Goal: Task Accomplishment & Management: Manage account settings

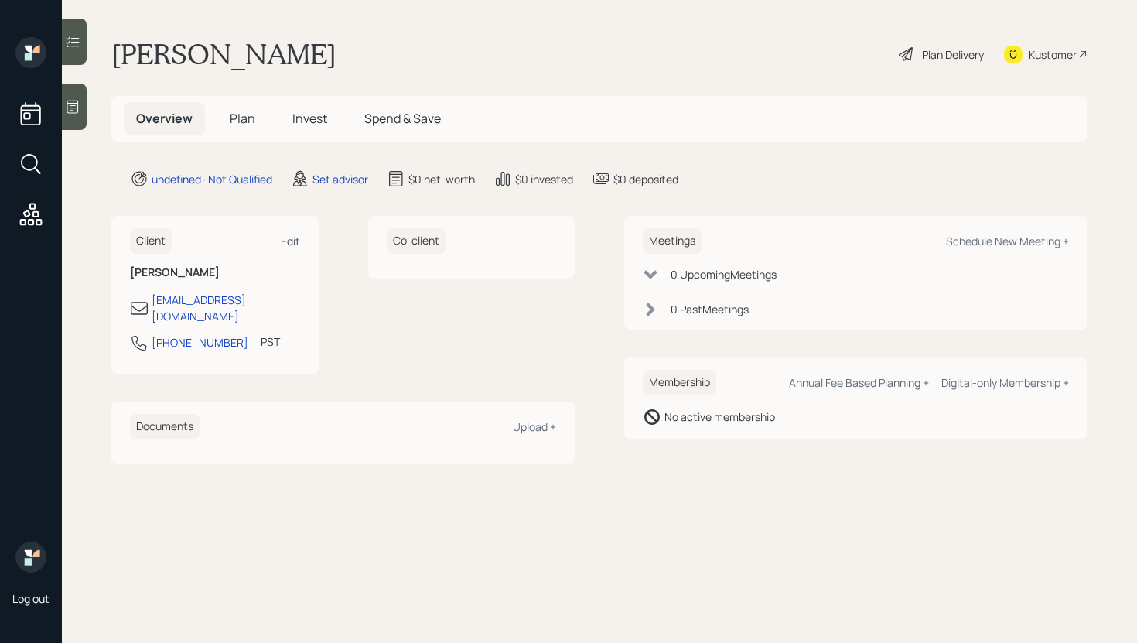
click at [292, 236] on div "Edit" at bounding box center [290, 241] width 19 height 15
select select "America/Los_Angeles"
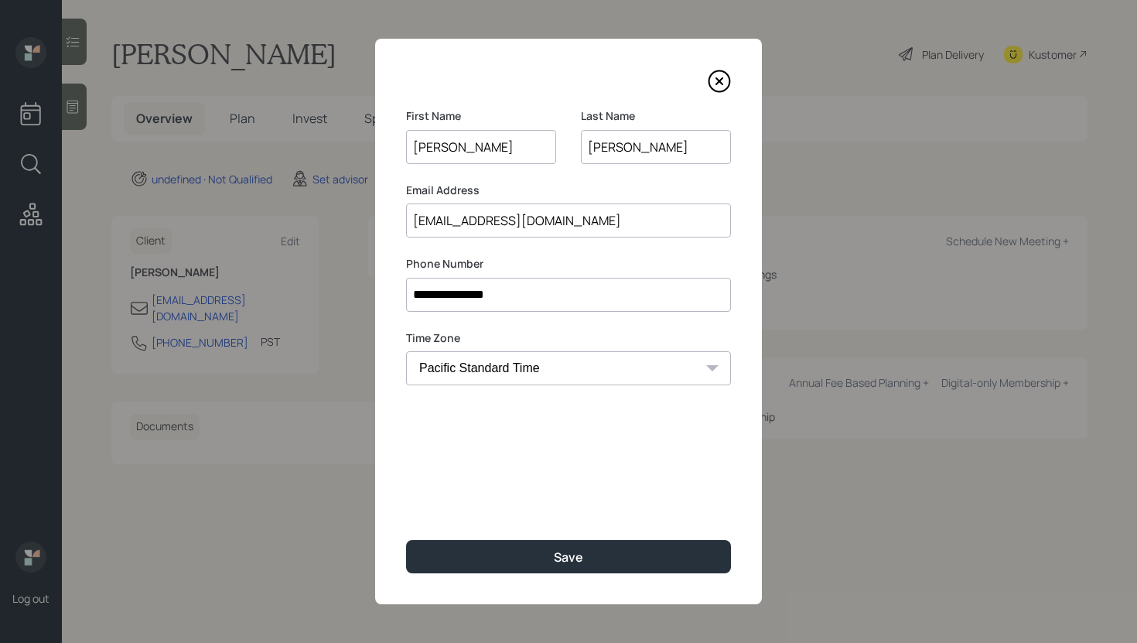
click at [442, 217] on input "[EMAIL_ADDRESS][DOMAIN_NAME]" at bounding box center [568, 220] width 325 height 34
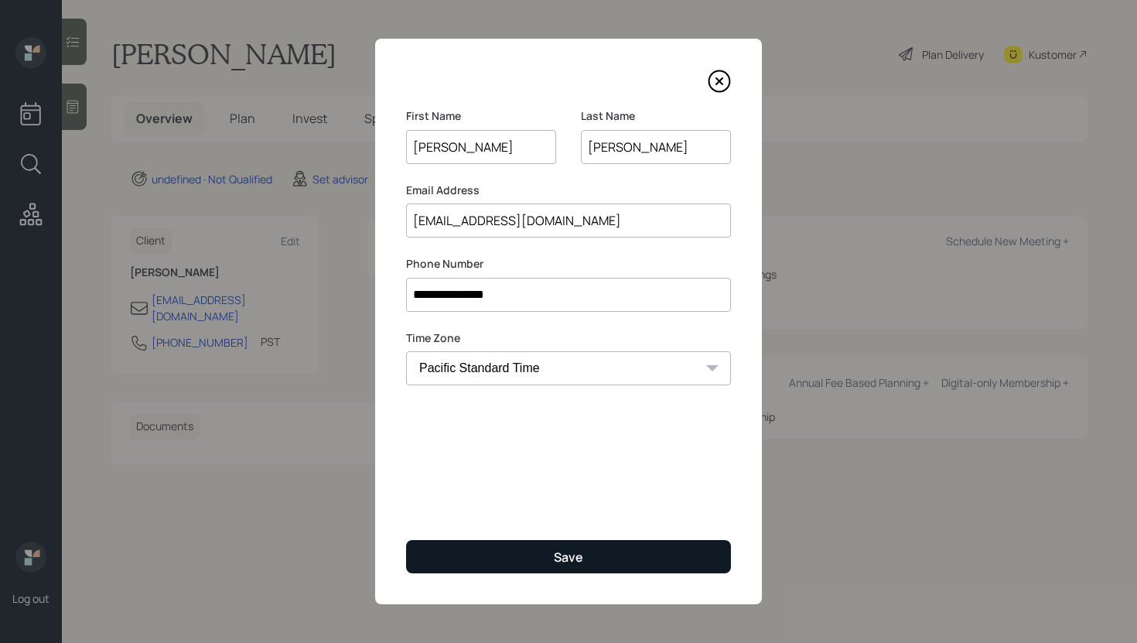
type input "[EMAIL_ADDRESS][DOMAIN_NAME]"
click at [479, 563] on button "Save" at bounding box center [568, 556] width 325 height 33
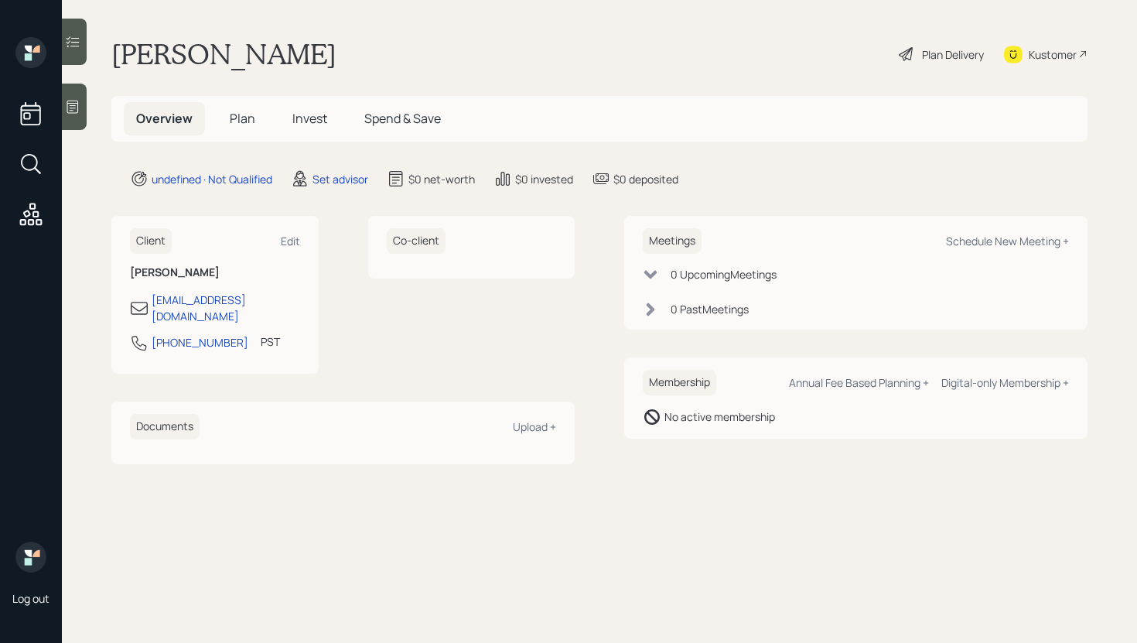
click at [1029, 60] on div "Kustomer" at bounding box center [1053, 54] width 48 height 16
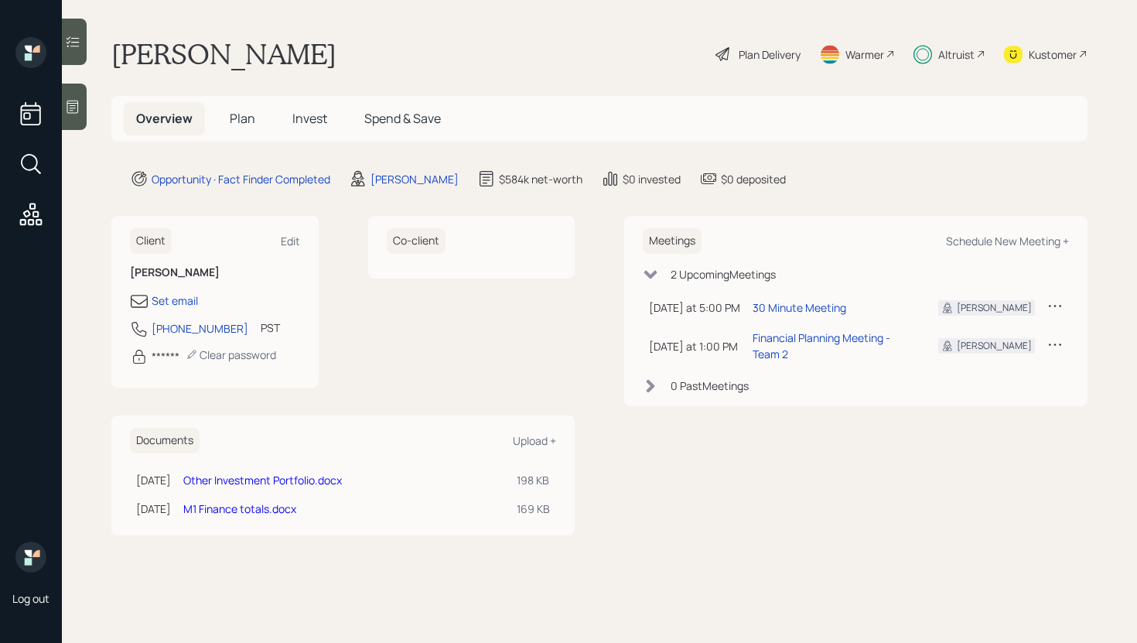
click at [285, 231] on div "Client Edit" at bounding box center [215, 241] width 170 height 26
click at [300, 235] on div "Client Edit Michael Harrigan Set email 559-589-4789 PST Currently 10:42 AM ****…" at bounding box center [214, 302] width 207 height 172
click at [293, 238] on div "Edit" at bounding box center [290, 241] width 19 height 15
select select "America/Los_Angeles"
